Goal: Check status: Check status

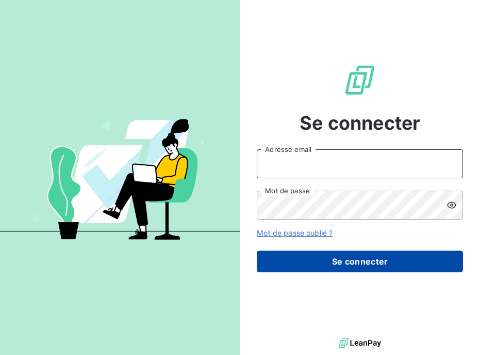
type input "[PERSON_NAME][EMAIL_ADDRESS][DOMAIN_NAME]"
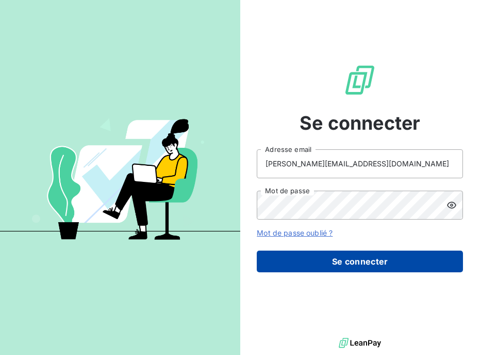
click at [338, 263] on button "Se connecter" at bounding box center [360, 261] width 206 height 22
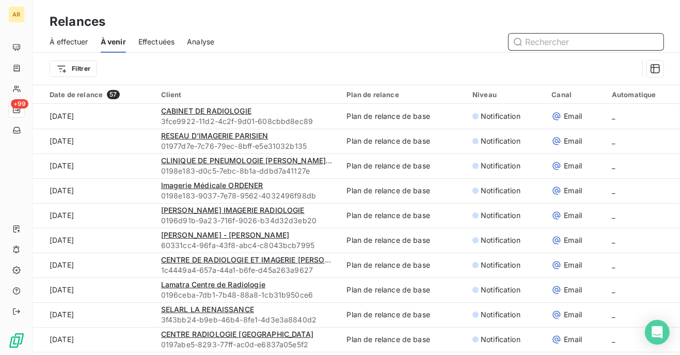
click at [158, 41] on span "Effectuées" at bounding box center [156, 42] width 37 height 10
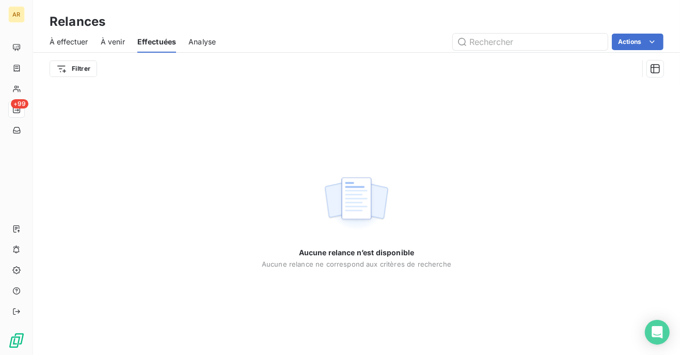
click at [71, 42] on span "À effectuer" at bounding box center [69, 42] width 39 height 10
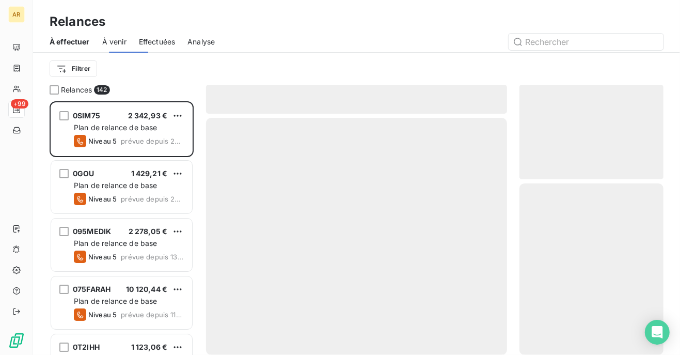
scroll to position [246, 136]
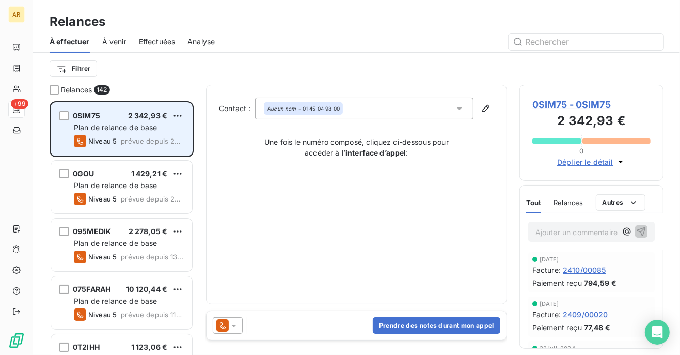
click at [151, 140] on span "prévue depuis 2976 jours" at bounding box center [152, 141] width 63 height 8
click at [90, 119] on span "0SIM75" at bounding box center [86, 115] width 27 height 9
drag, startPoint x: 90, startPoint y: 119, endPoint x: 116, endPoint y: 137, distance: 31.4
click at [116, 137] on span "Niveau 5" at bounding box center [102, 141] width 28 height 8
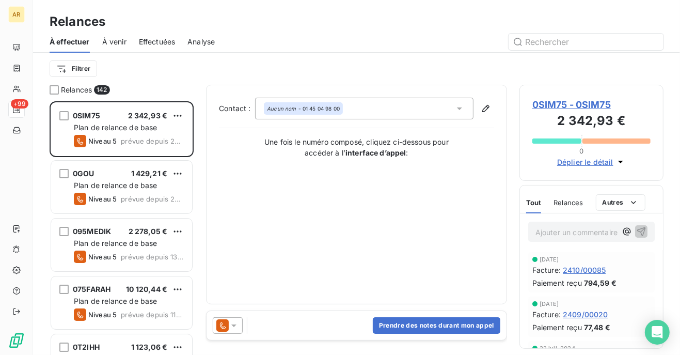
click at [359, 169] on div "Contact : Aucun nom - 01 45 04 98 00 Une fois le numéro composé, cliquez ci-des…" at bounding box center [356, 195] width 275 height 194
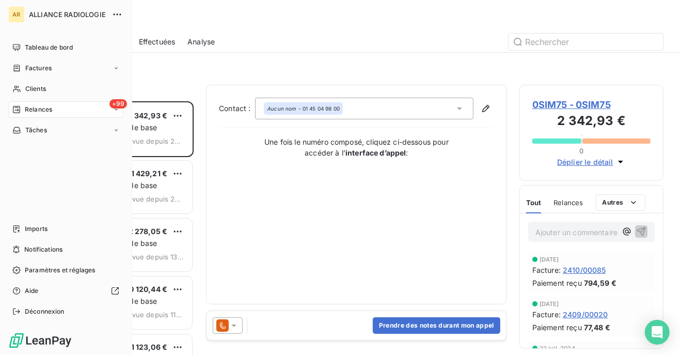
click at [38, 110] on span "Relances" at bounding box center [38, 109] width 27 height 9
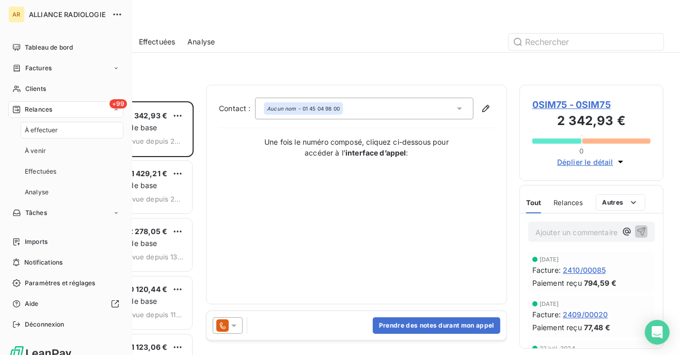
click at [113, 110] on icon at bounding box center [116, 109] width 6 height 6
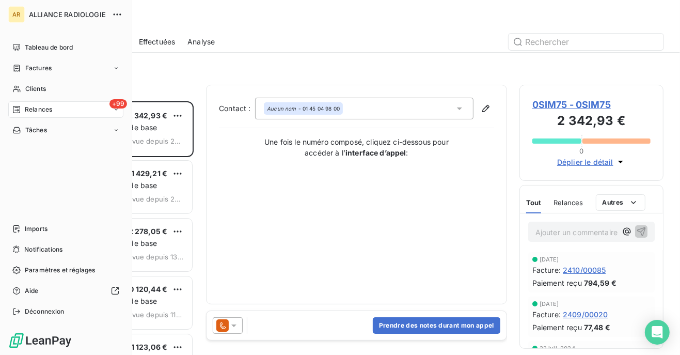
click at [110, 110] on div "+99 Relances" at bounding box center [65, 109] width 115 height 17
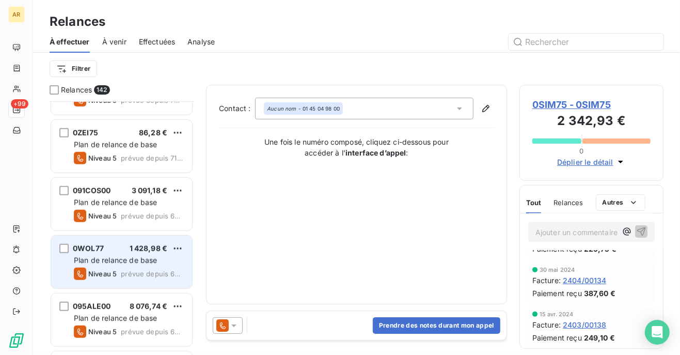
scroll to position [671, 0]
